Goal: Information Seeking & Learning: Learn about a topic

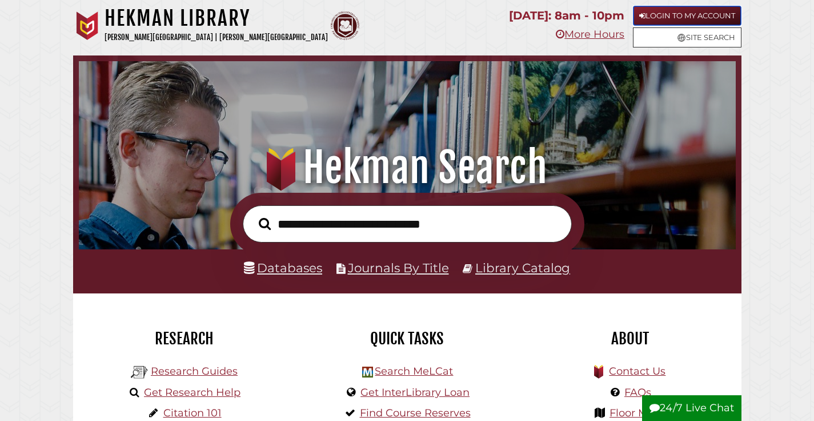
click at [650, 7] on link "Login to My Account" at bounding box center [687, 16] width 109 height 20
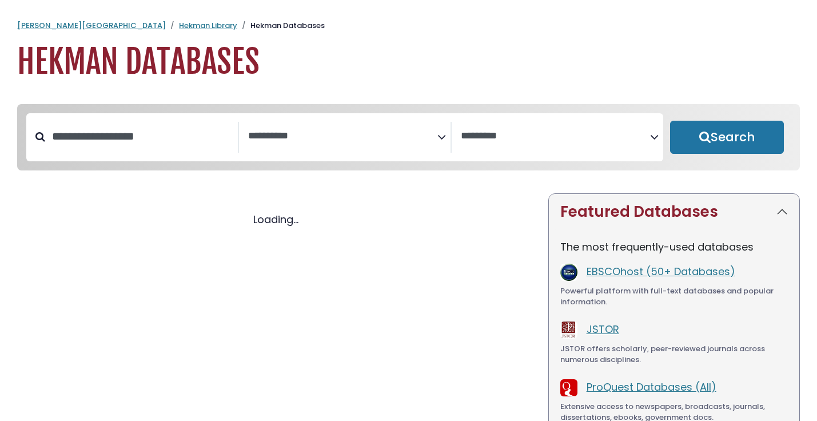
select select "Database Subject Filter"
select select "Database Vendors Filter"
select select "Database Subject Filter"
select select "Database Vendors Filter"
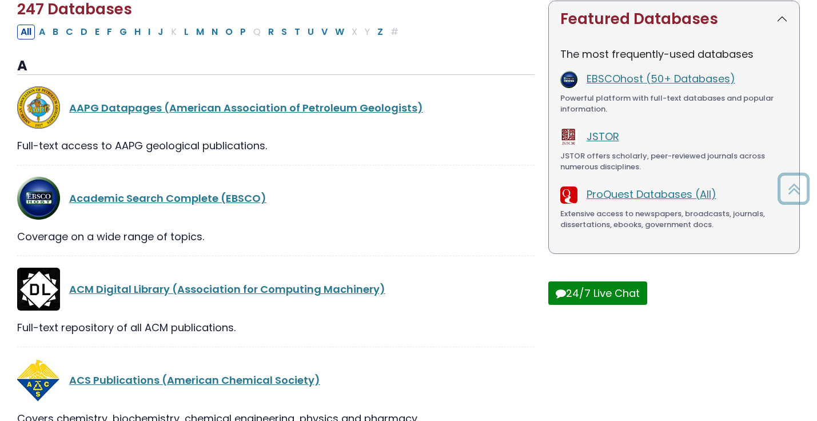
scroll to position [194, 0]
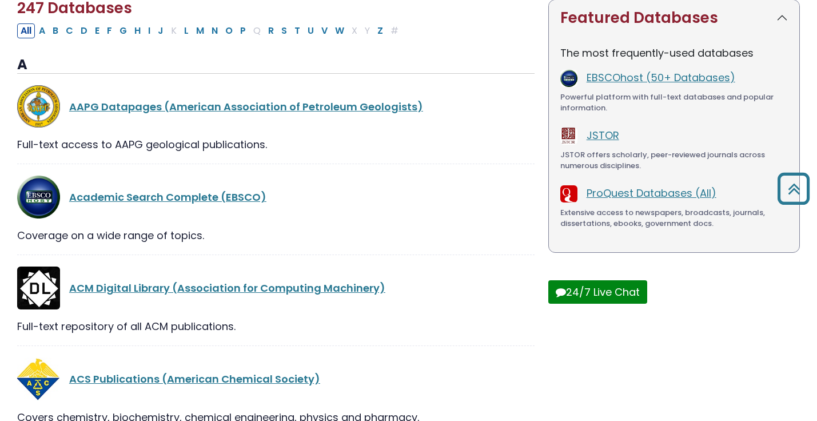
drag, startPoint x: 269, startPoint y: 202, endPoint x: 67, endPoint y: 193, distance: 202.0
click at [67, 193] on div "Academic Search Complete (EBSCO)" at bounding box center [275, 196] width 517 height 43
copy link "Academic Search Complete (EBSCO)"
click at [205, 198] on link "Academic Search Complete (EBSCO)" at bounding box center [167, 197] width 197 height 14
